Goal: Transaction & Acquisition: Purchase product/service

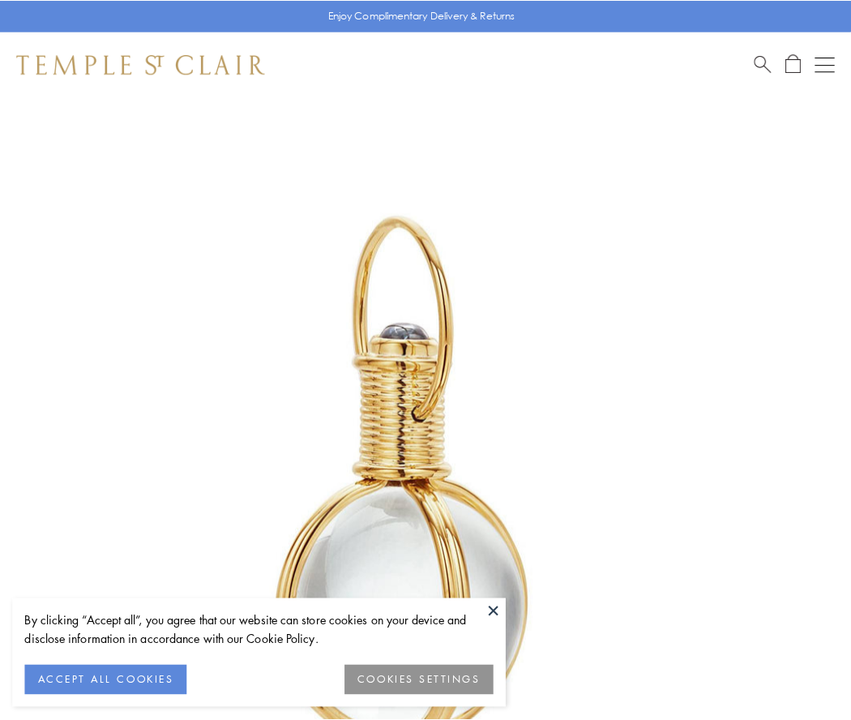
scroll to position [423, 0]
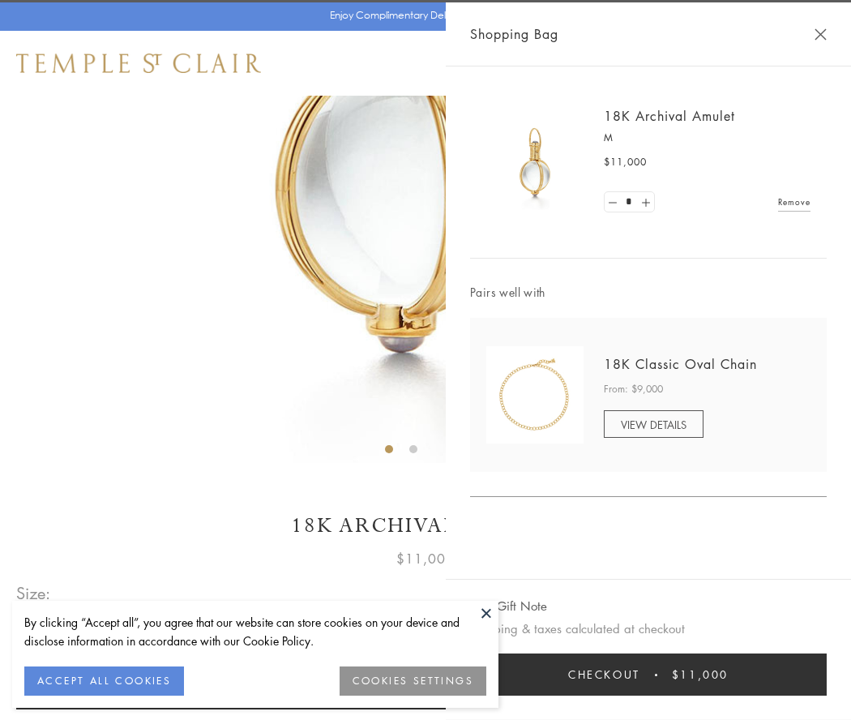
click at [648, 674] on button "Checkout $11,000" at bounding box center [648, 674] width 357 height 42
